Goal: Navigation & Orientation: Find specific page/section

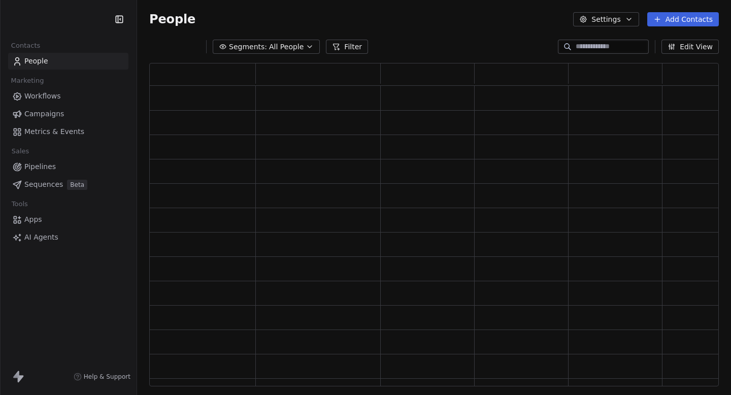
scroll to position [323, 570]
drag, startPoint x: 147, startPoint y: 16, endPoint x: 193, endPoint y: 16, distance: 46.7
click at [193, 16] on div "People Settings Add Contacts" at bounding box center [434, 19] width 594 height 39
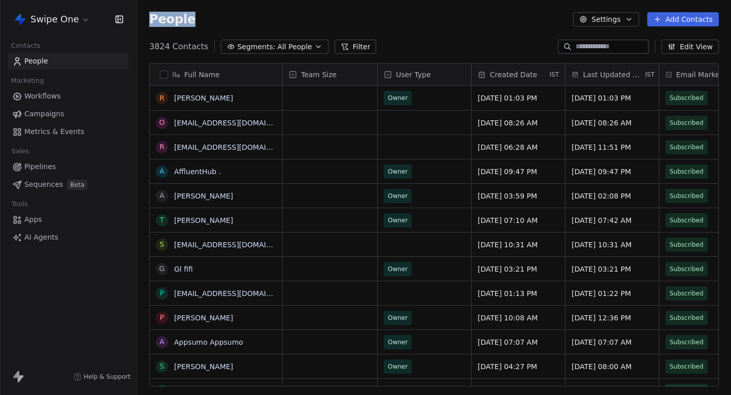
click at [193, 16] on div "People Settings Add Contacts" at bounding box center [434, 19] width 570 height 14
click at [62, 18] on html "Swipe One Contacts People Marketing Workflows Campaigns Metrics & Events Sales …" at bounding box center [365, 197] width 731 height 395
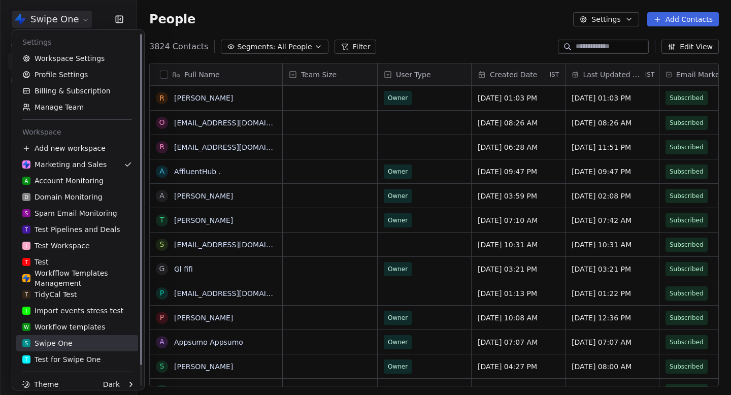
click at [69, 338] on link "S Swipe One" at bounding box center [77, 343] width 122 height 16
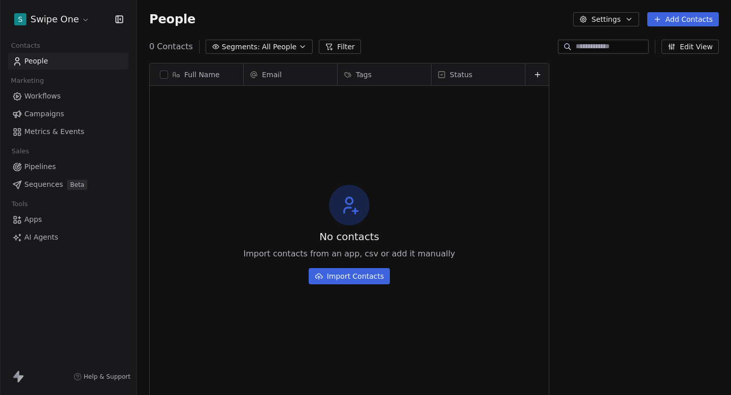
scroll to position [348, 594]
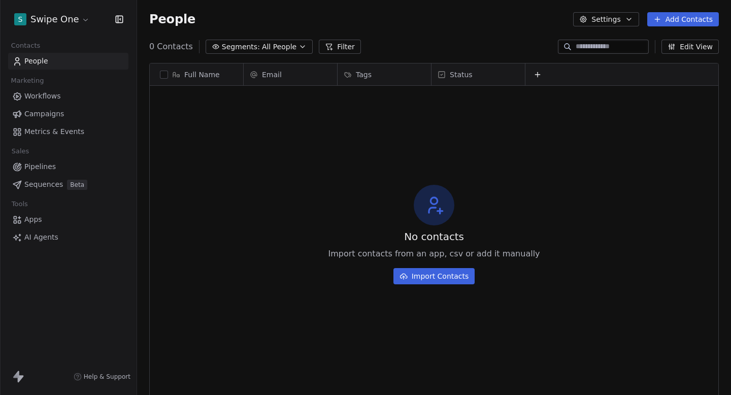
click at [53, 113] on span "Campaigns" at bounding box center [44, 114] width 40 height 11
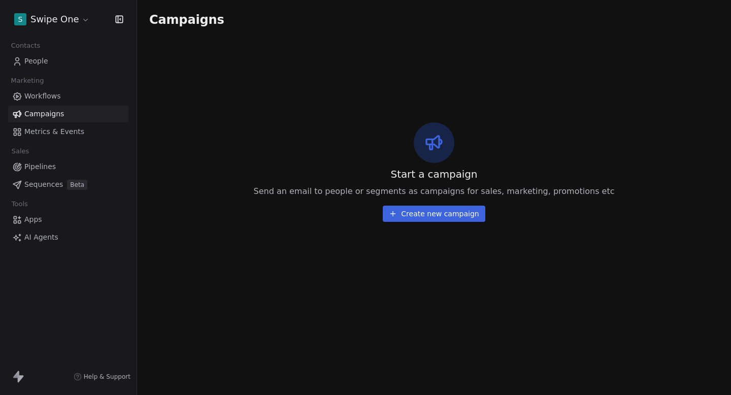
click at [69, 97] on link "Workflows" at bounding box center [68, 96] width 120 height 17
